Goal: Download file/media

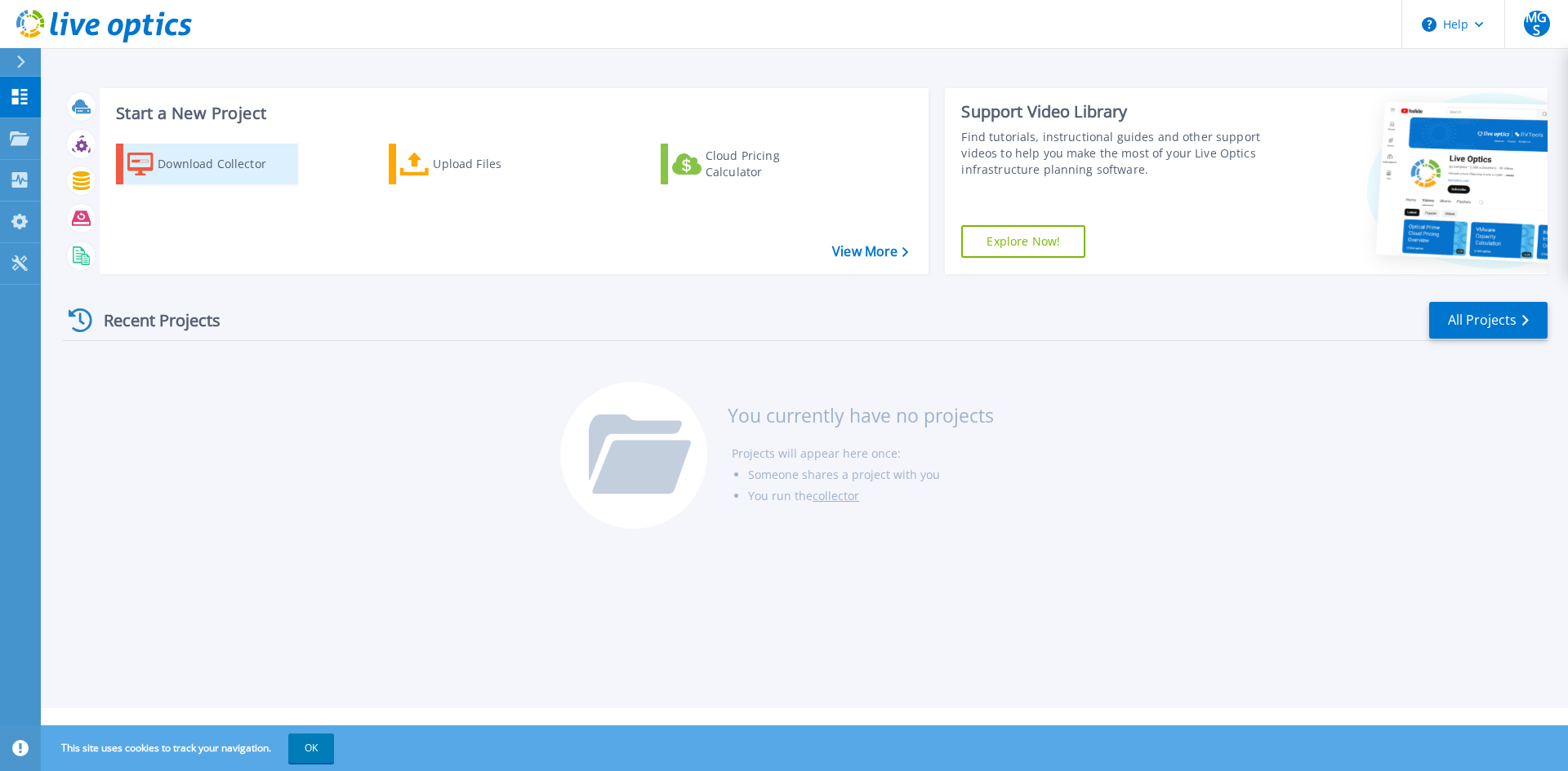
click at [222, 164] on div "Download Collector" at bounding box center [223, 163] width 131 height 33
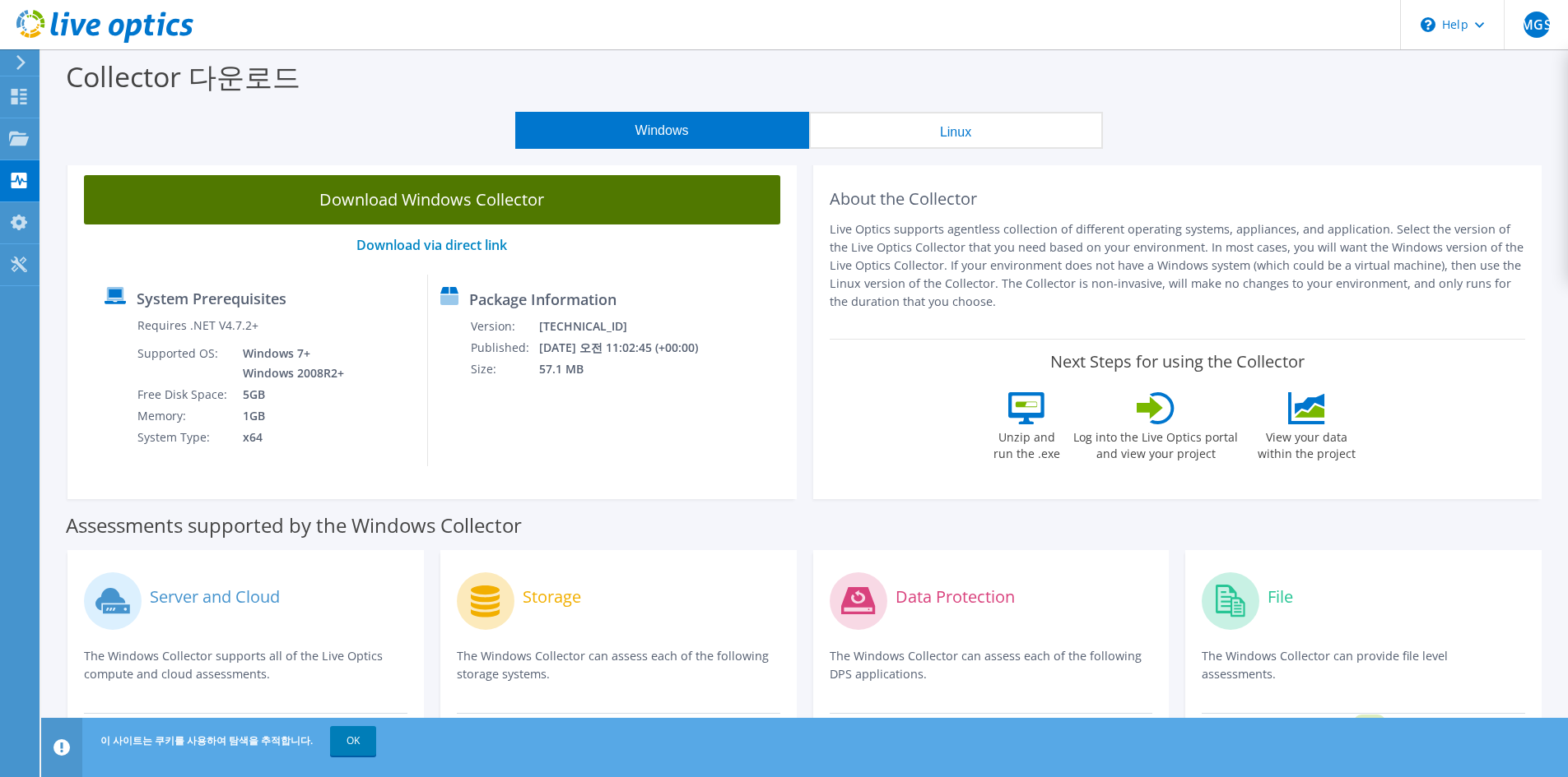
click at [448, 205] on link "Download Windows Collector" at bounding box center [431, 199] width 697 height 50
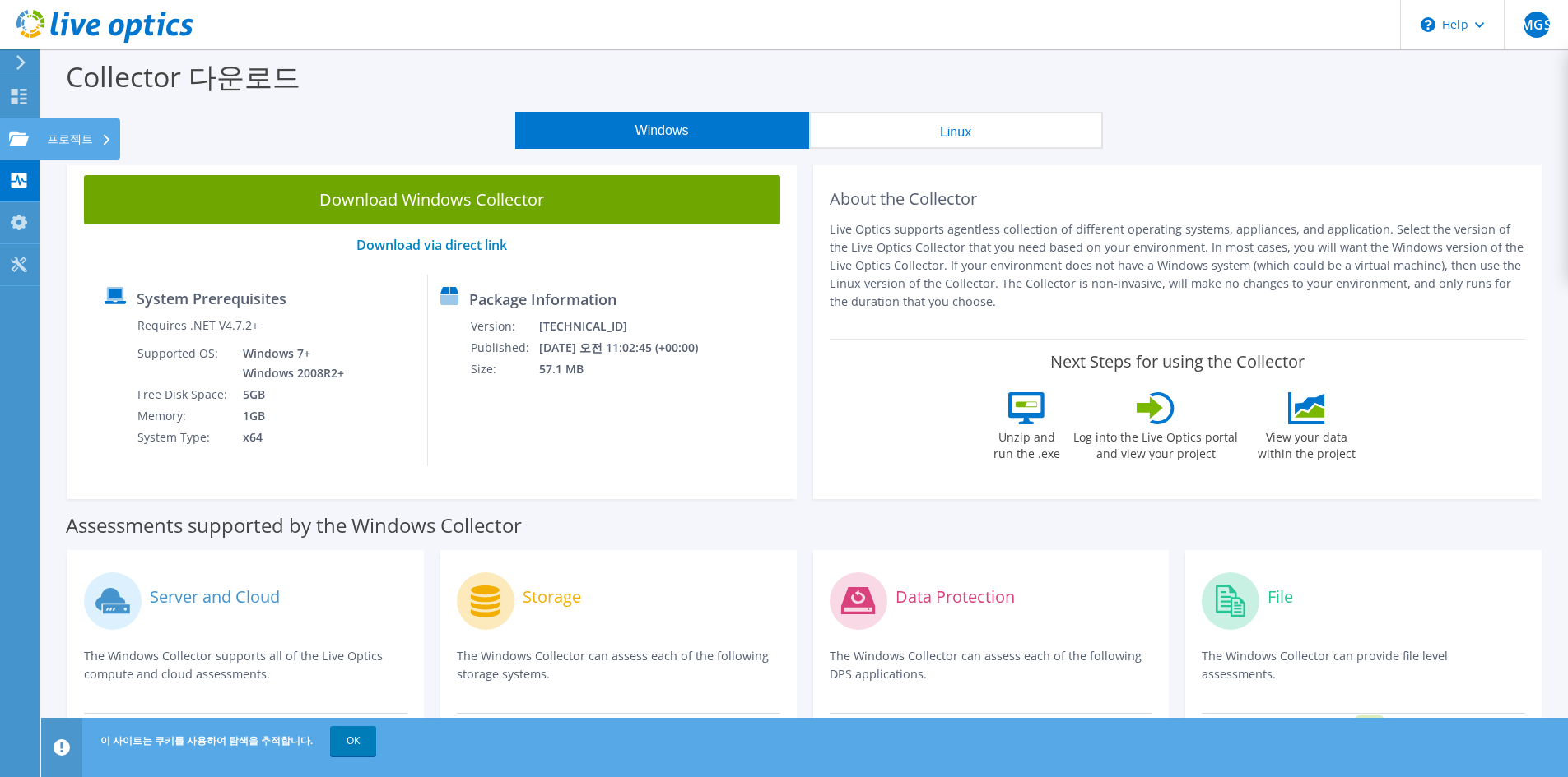
click at [20, 144] on use at bounding box center [19, 137] width 20 height 14
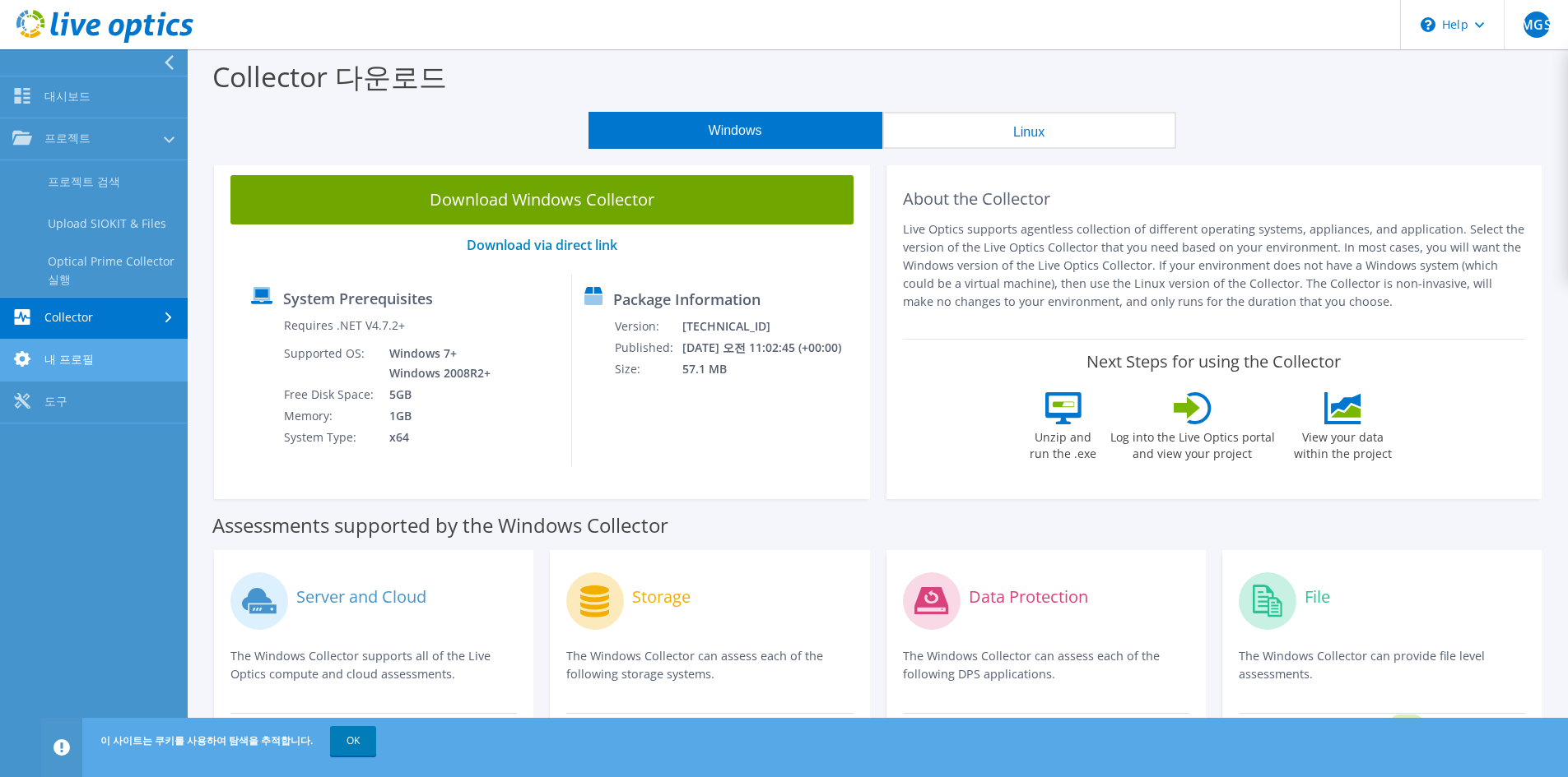
click at [57, 352] on link "내 프로필" at bounding box center [94, 361] width 188 height 42
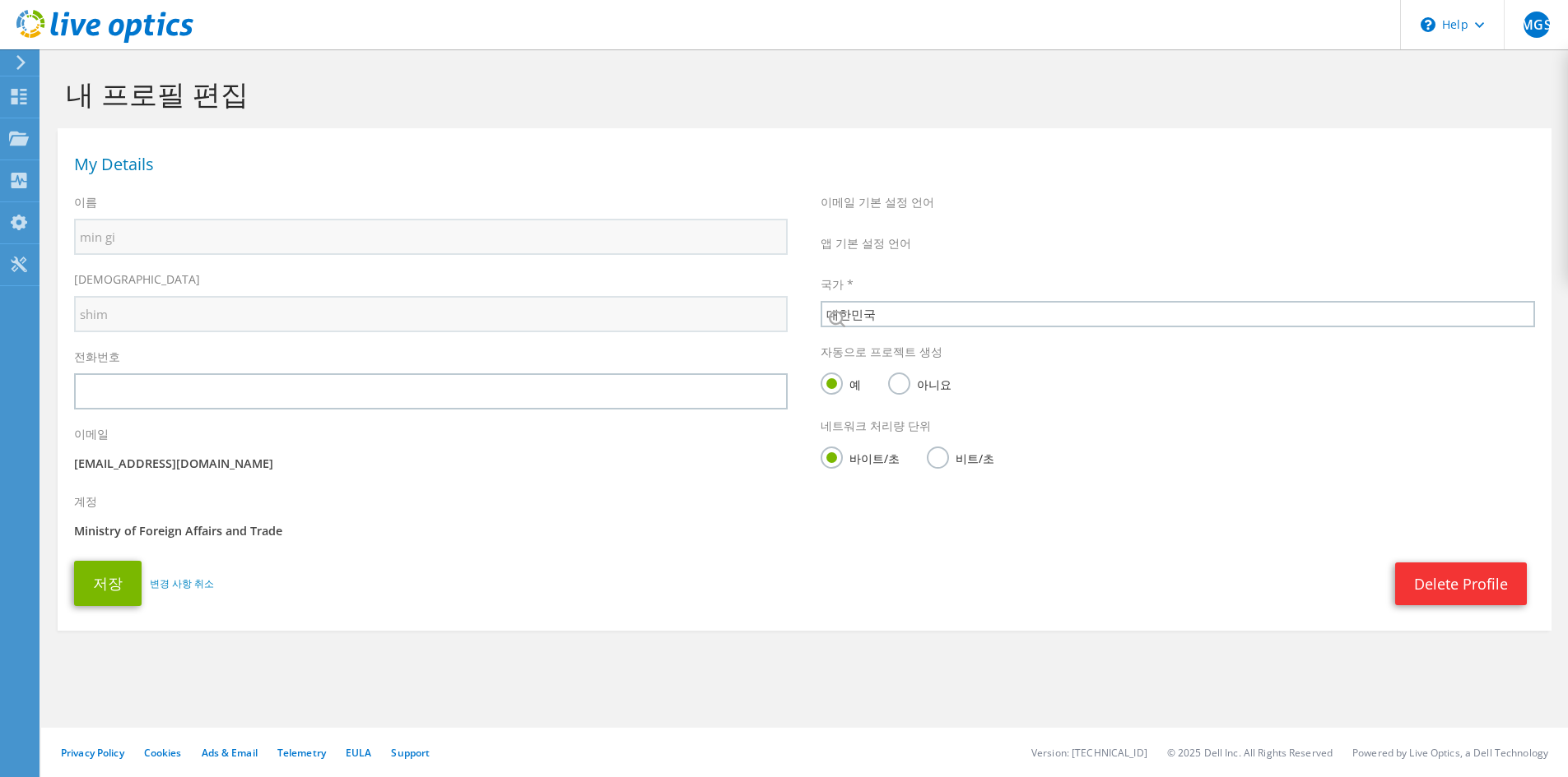
select select "118"
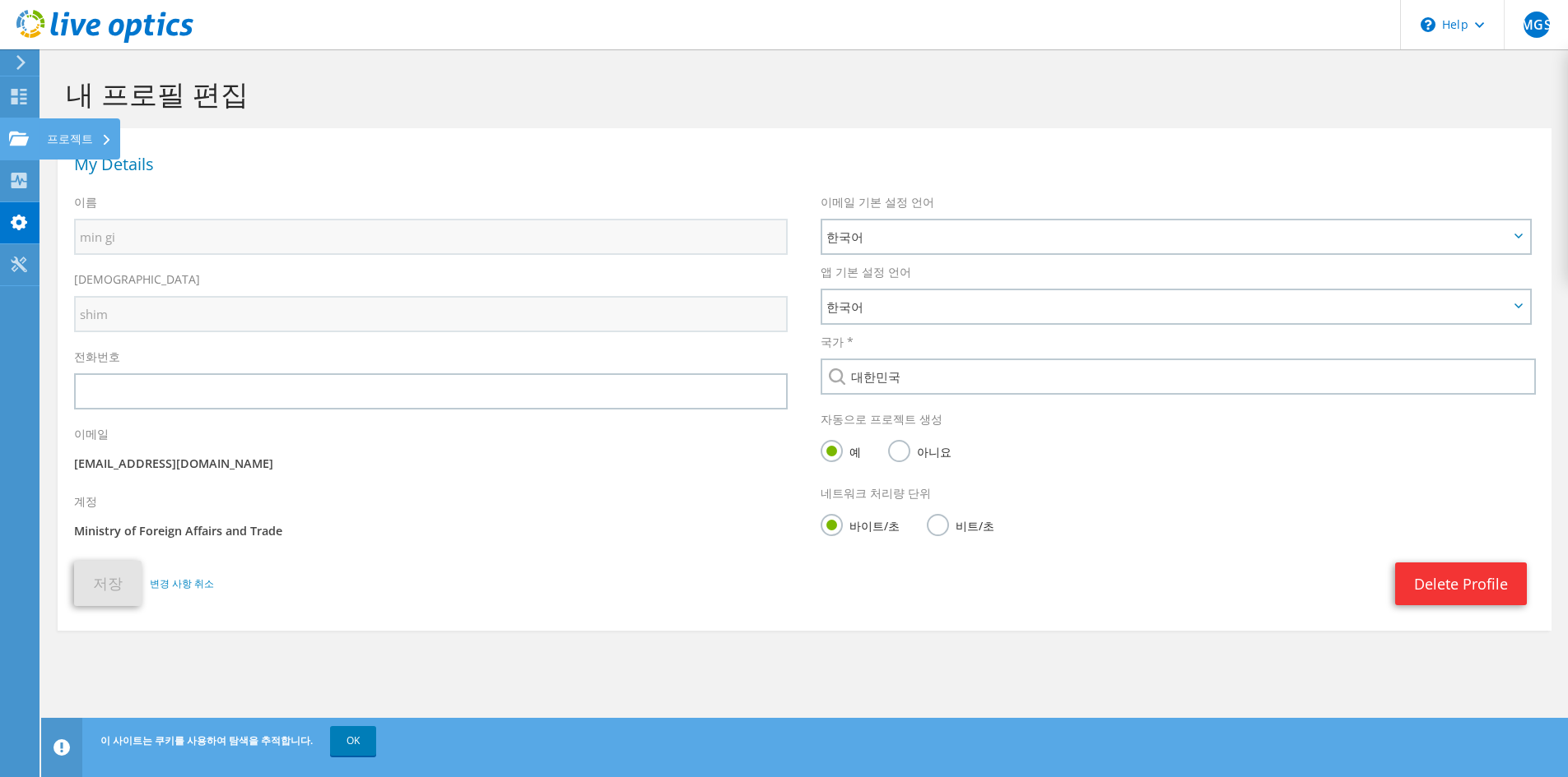
click at [10, 141] on icon at bounding box center [19, 138] width 20 height 16
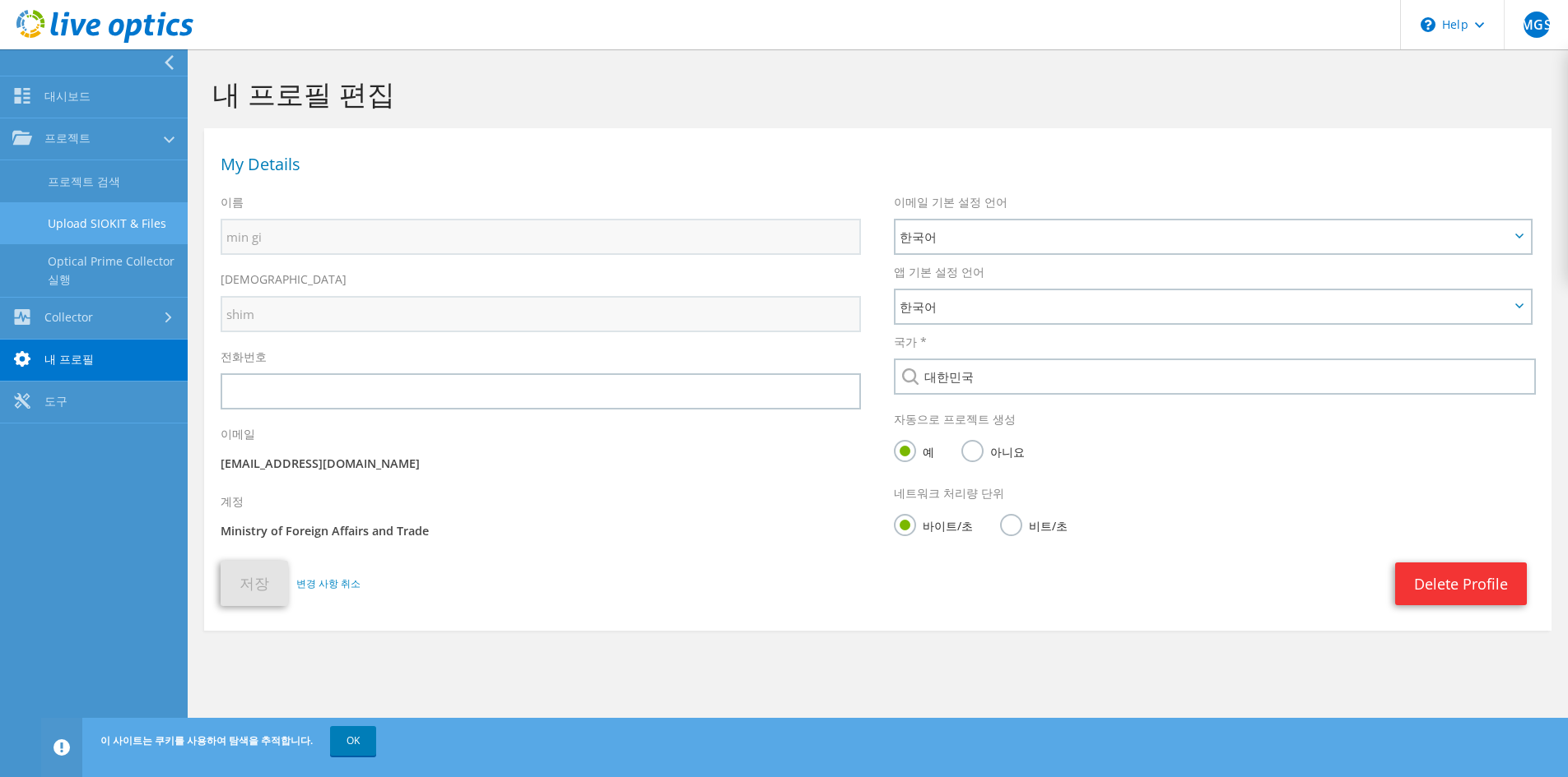
click at [77, 223] on link "Upload SIOKIT & Files" at bounding box center [94, 223] width 188 height 42
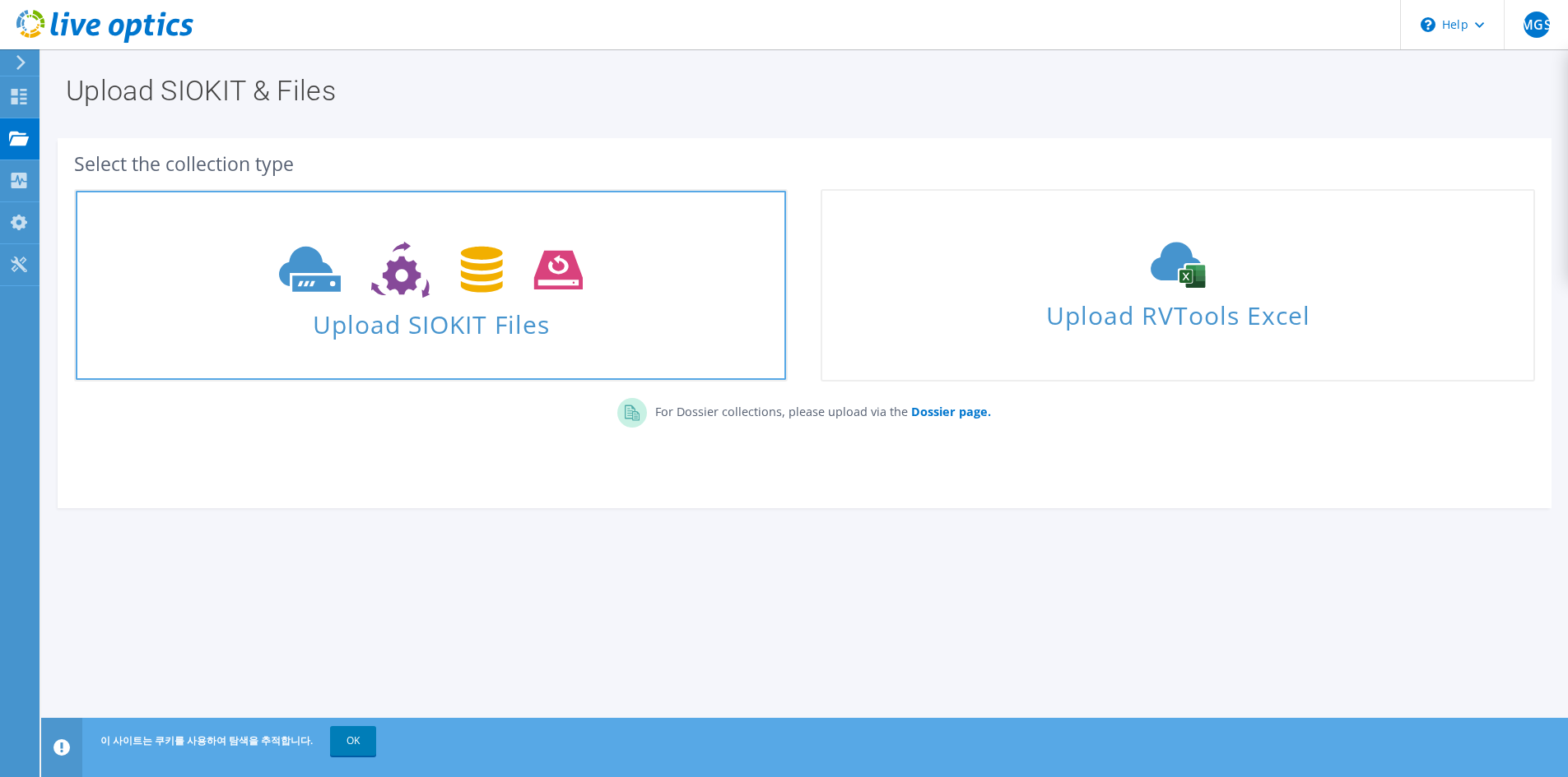
click at [367, 293] on icon at bounding box center [431, 270] width 304 height 56
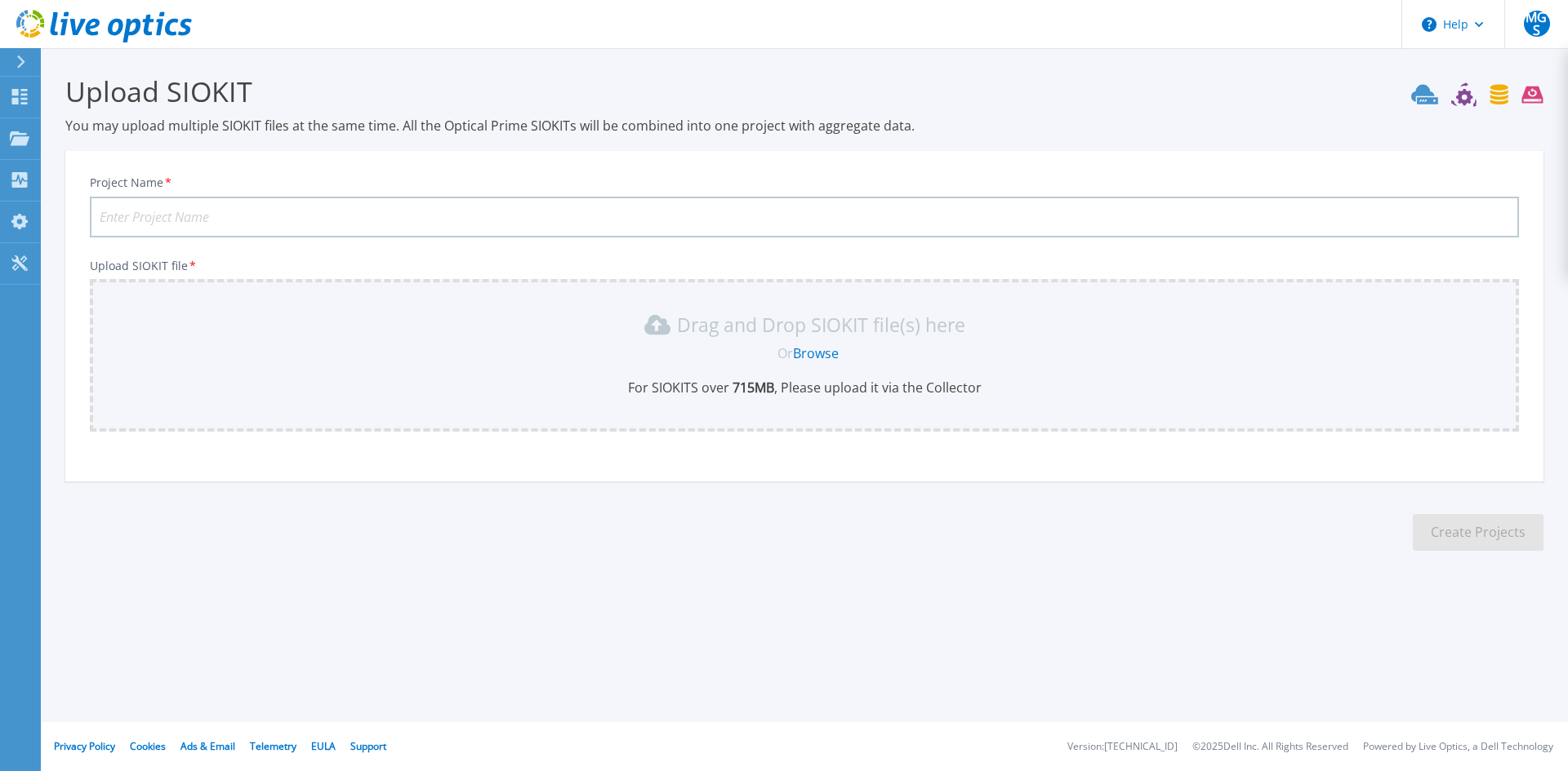
click at [23, 56] on icon at bounding box center [21, 62] width 9 height 13
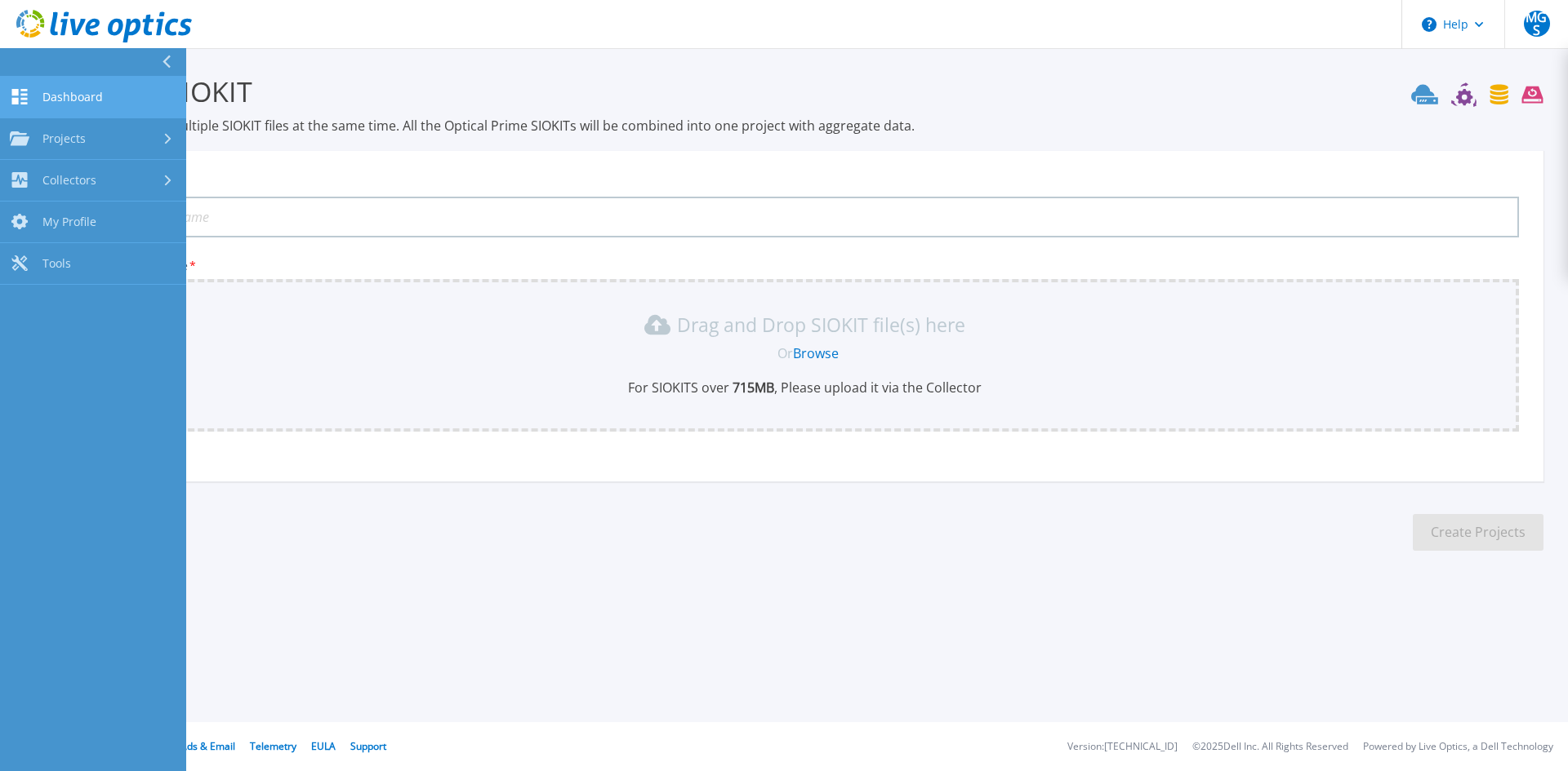
click at [73, 104] on link "Dashboard Dashboard" at bounding box center [93, 97] width 187 height 42
